Goal: Find specific page/section: Find specific page/section

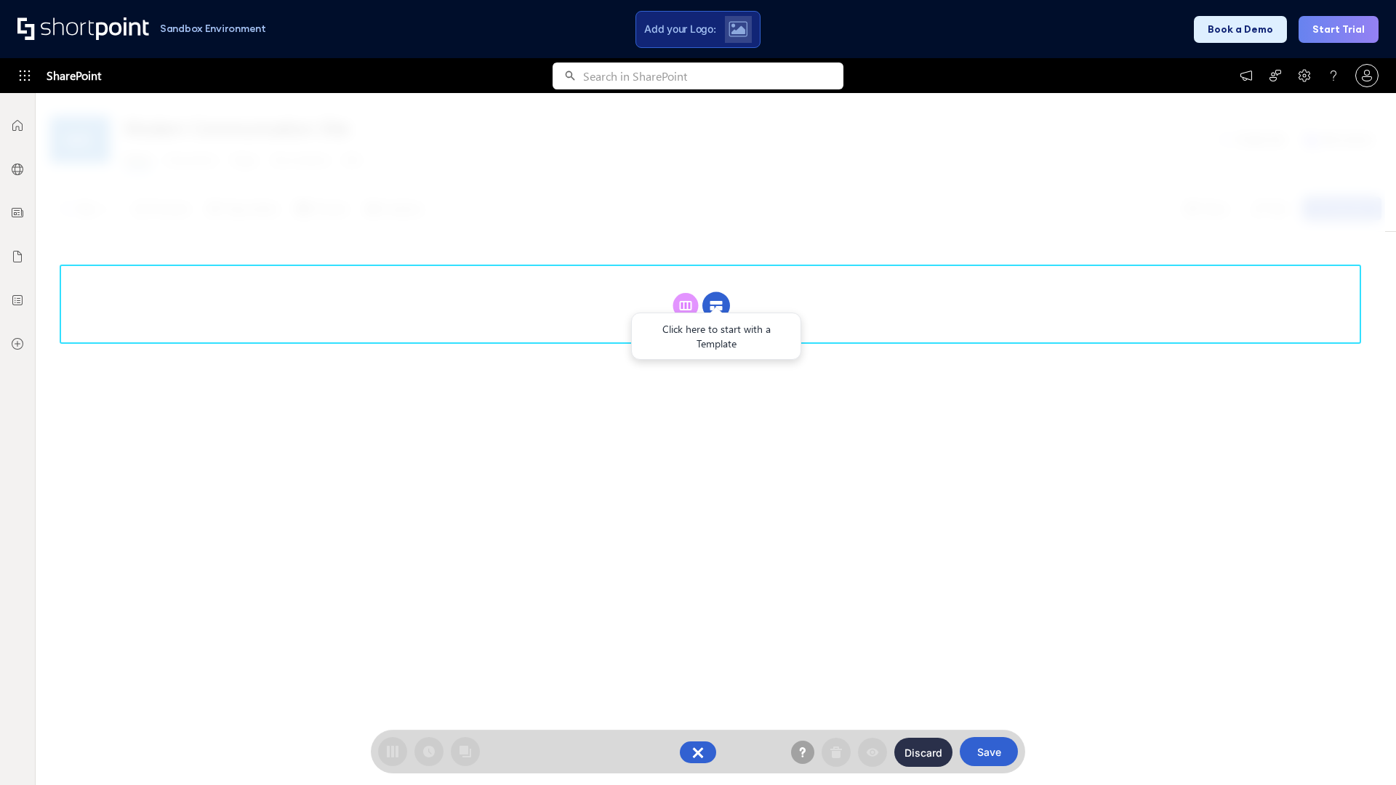
click at [716, 305] on circle at bounding box center [716, 306] width 28 height 28
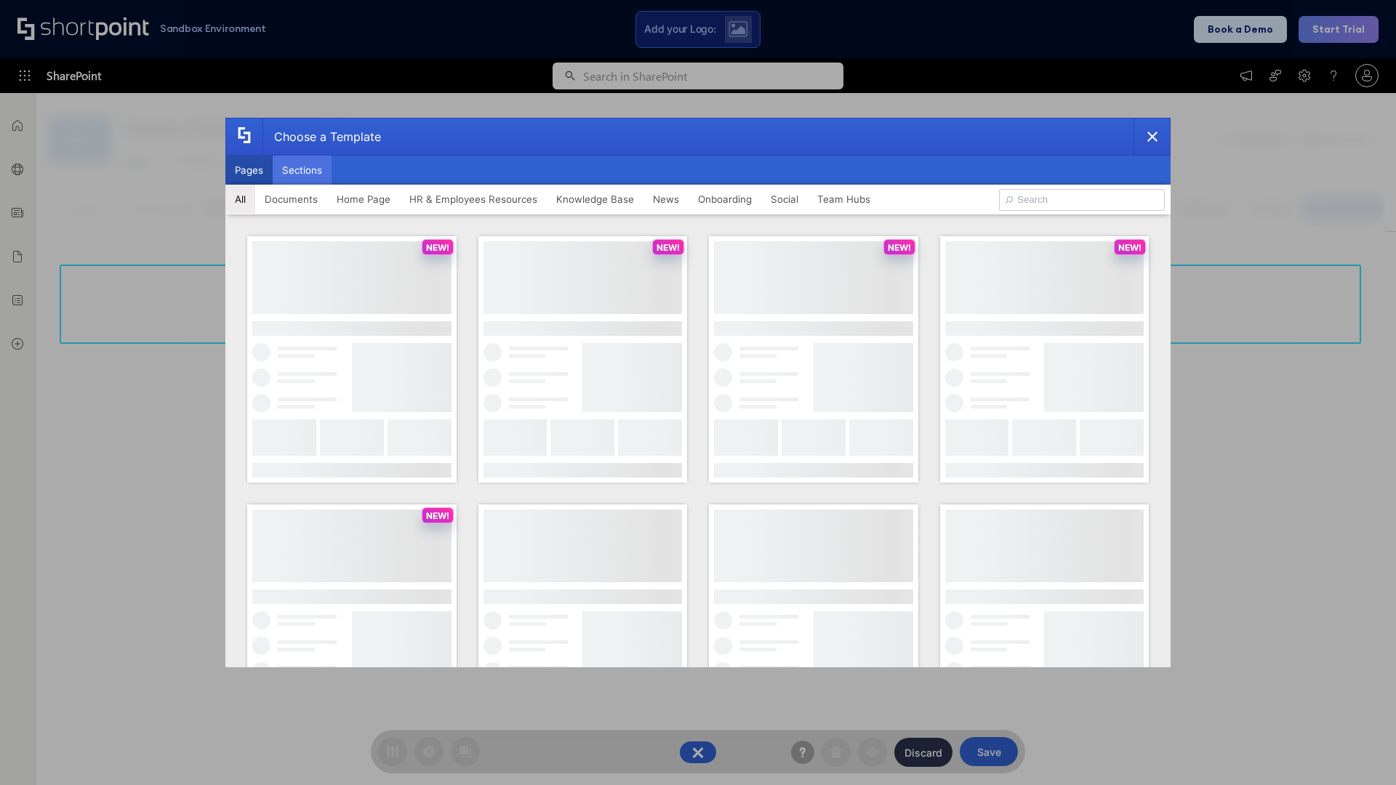
click at [302, 170] on button "Sections" at bounding box center [302, 170] width 59 height 29
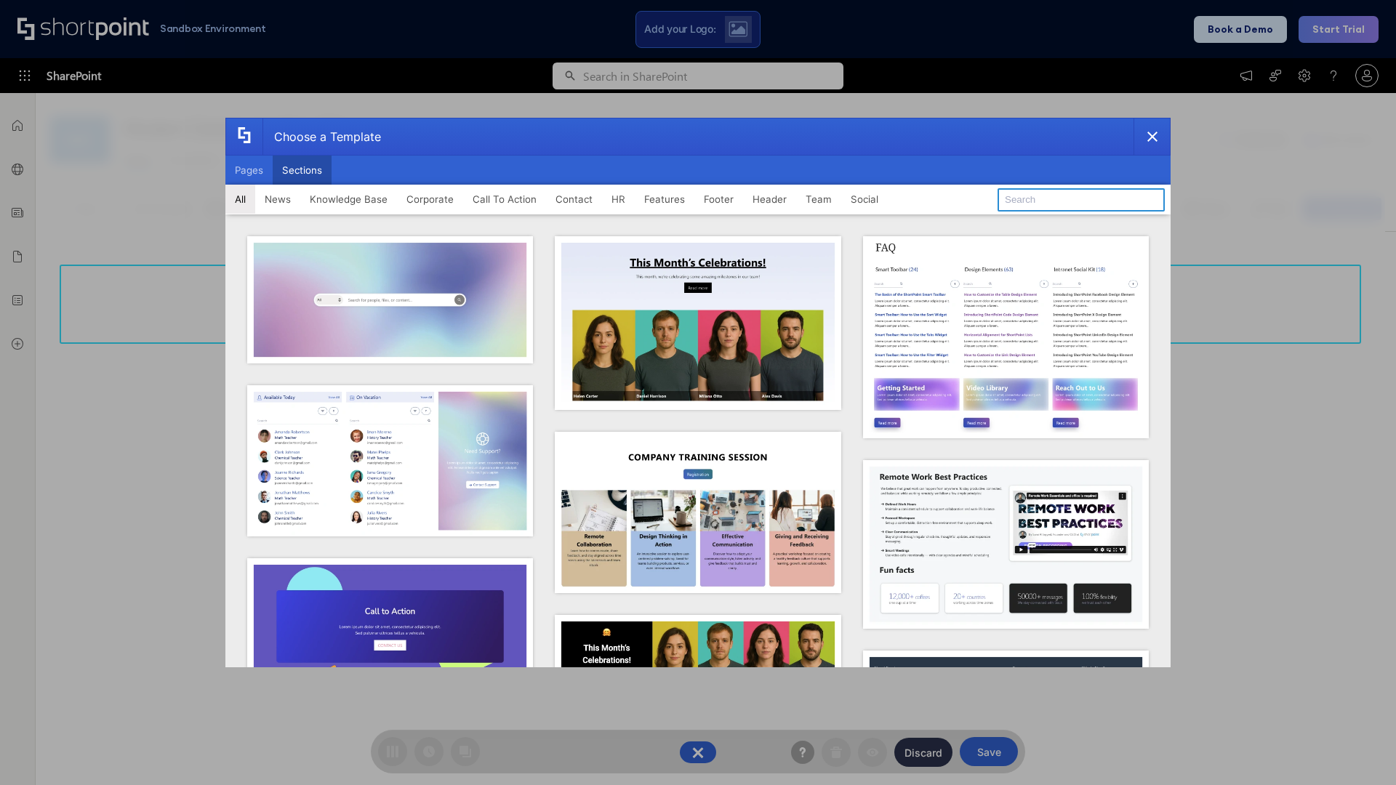
type input "Social News"
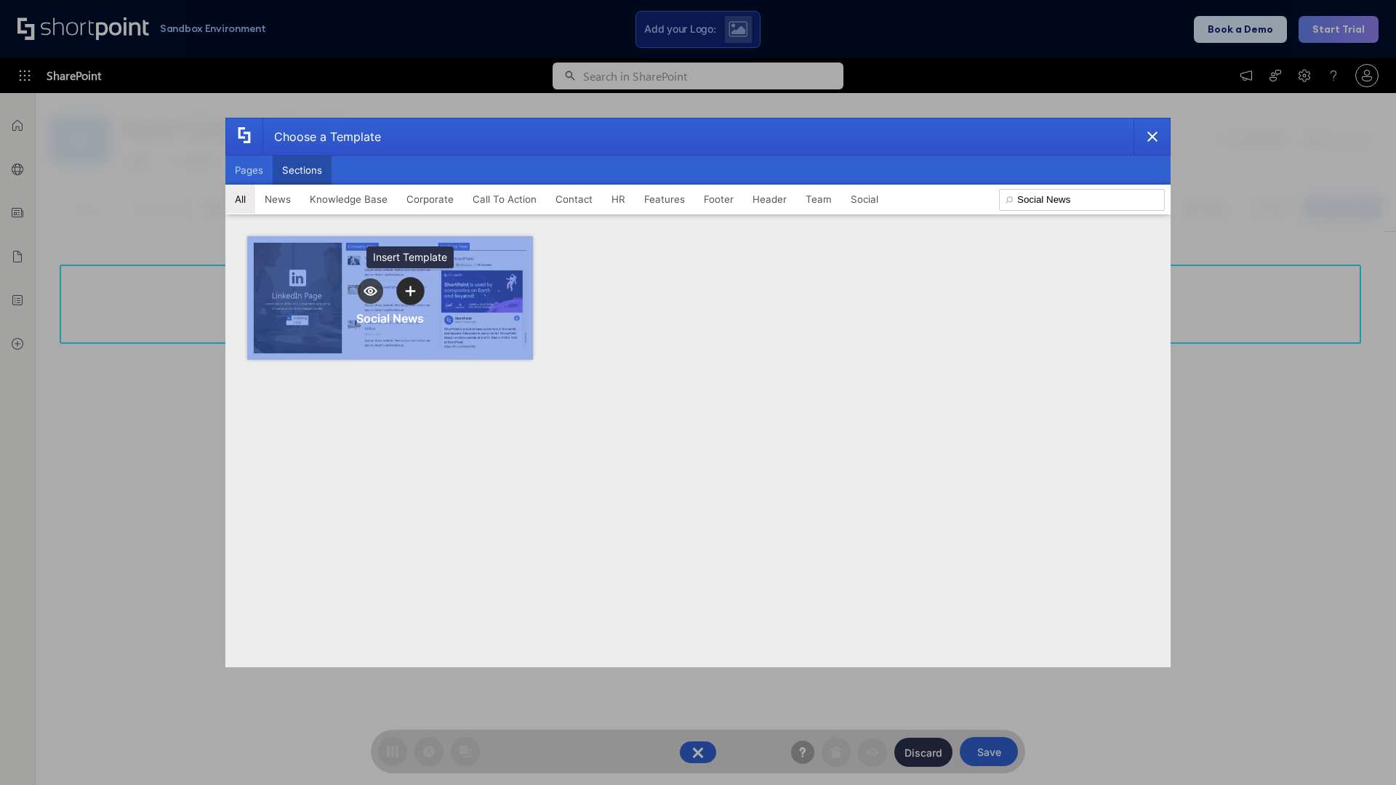
click at [410, 291] on icon "template selector" at bounding box center [410, 291] width 10 height 10
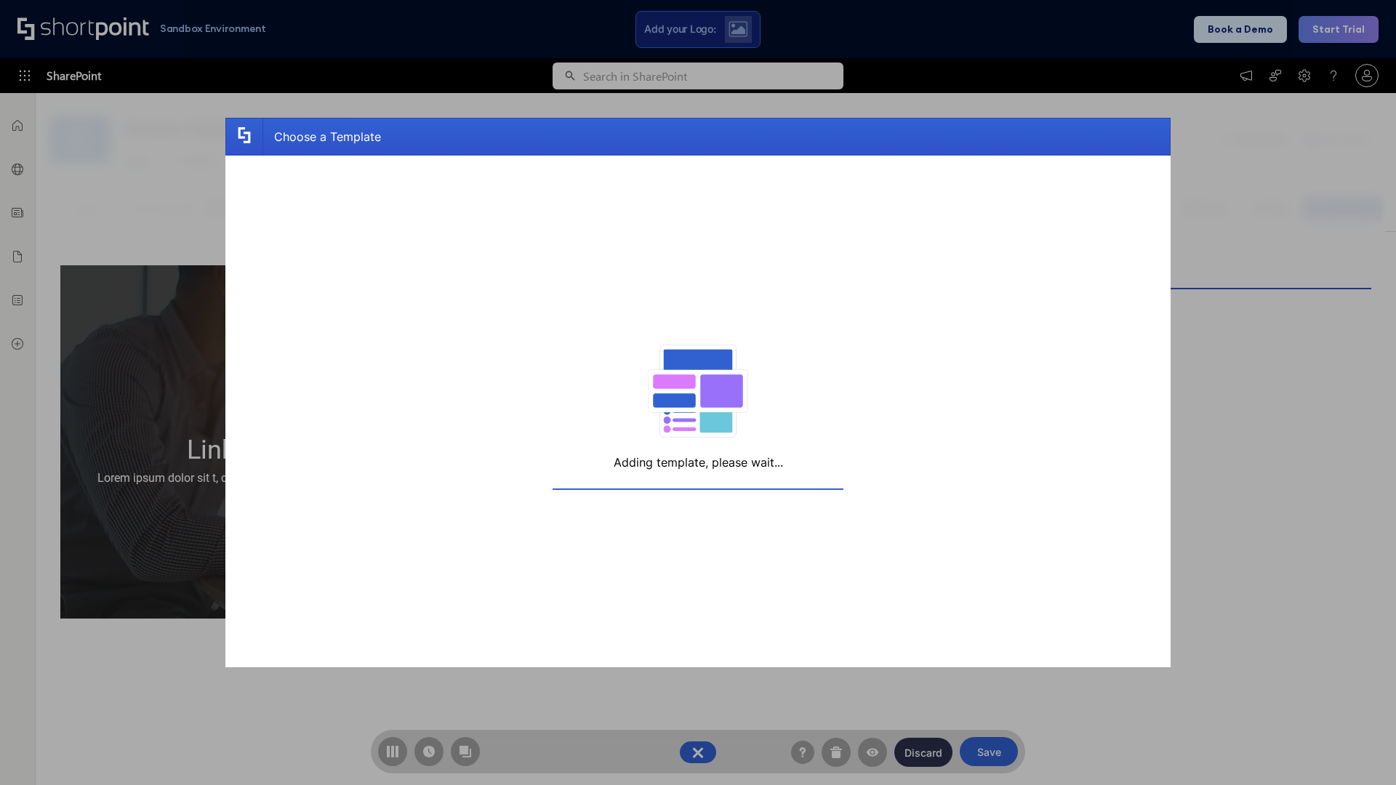
scroll to position [11, 11]
